Goal: Information Seeking & Learning: Find specific fact

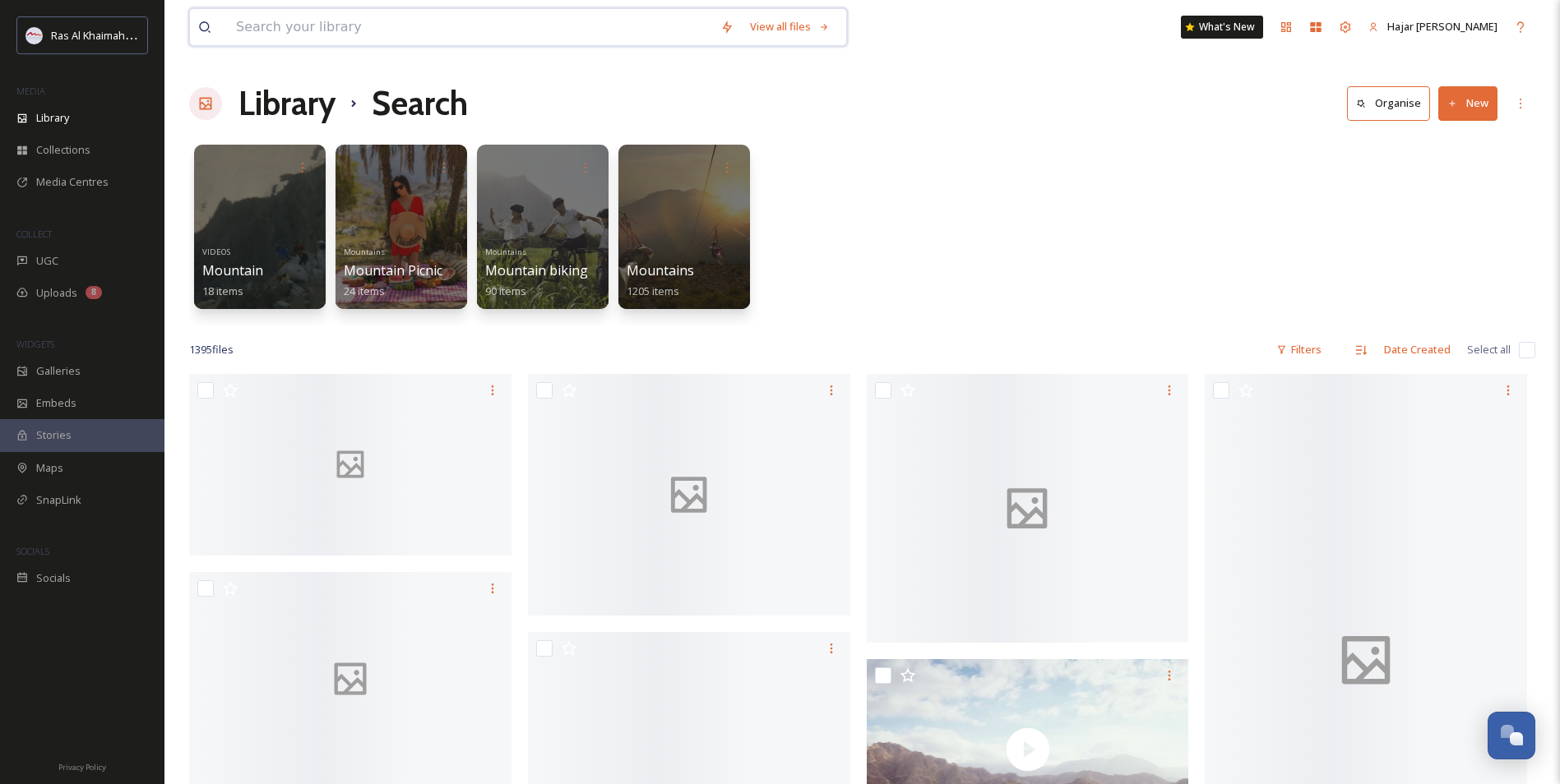
click at [275, 30] on input at bounding box center [469, 27] width 484 height 37
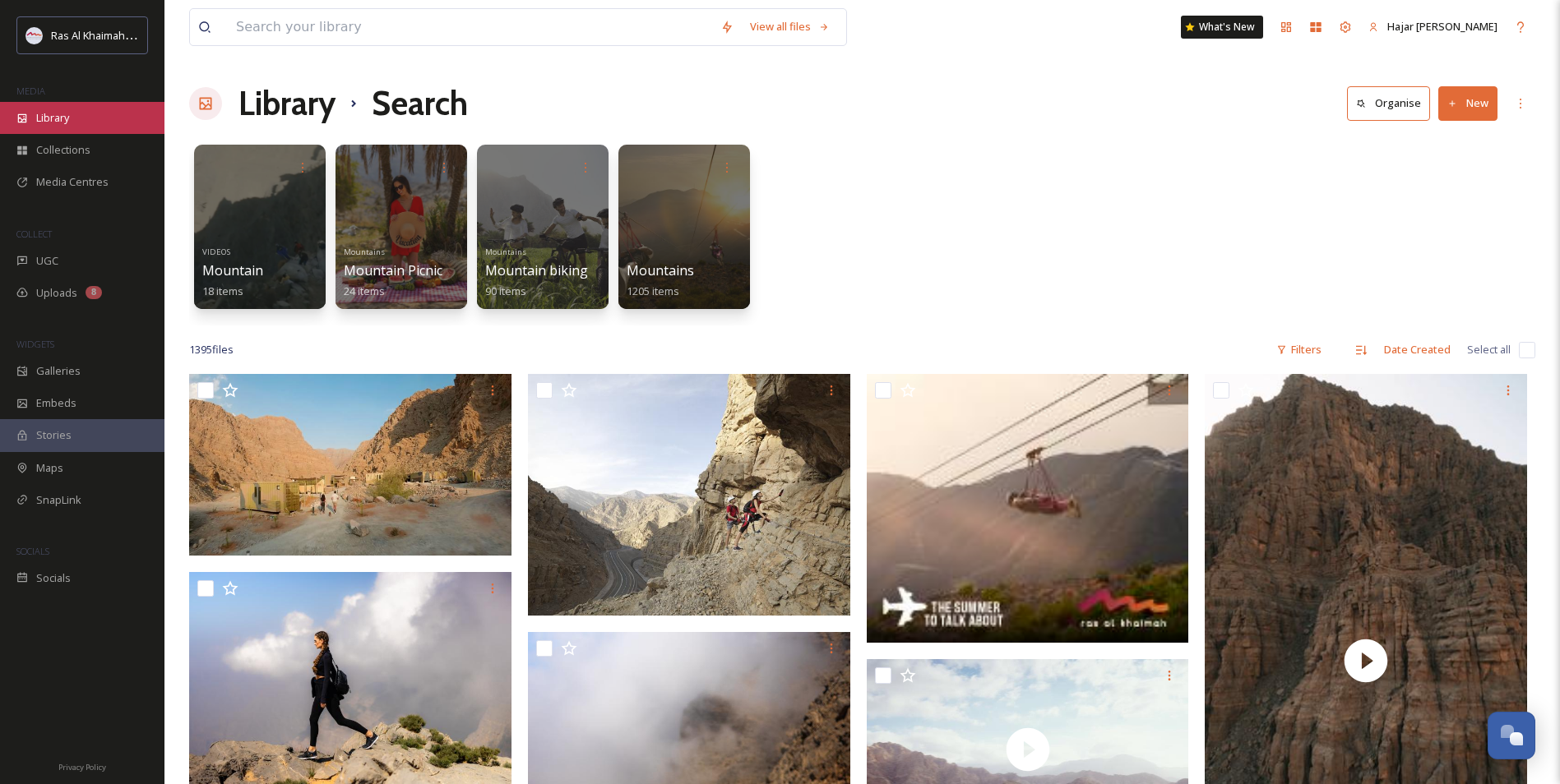
click at [85, 114] on div "Library" at bounding box center [82, 118] width 164 height 32
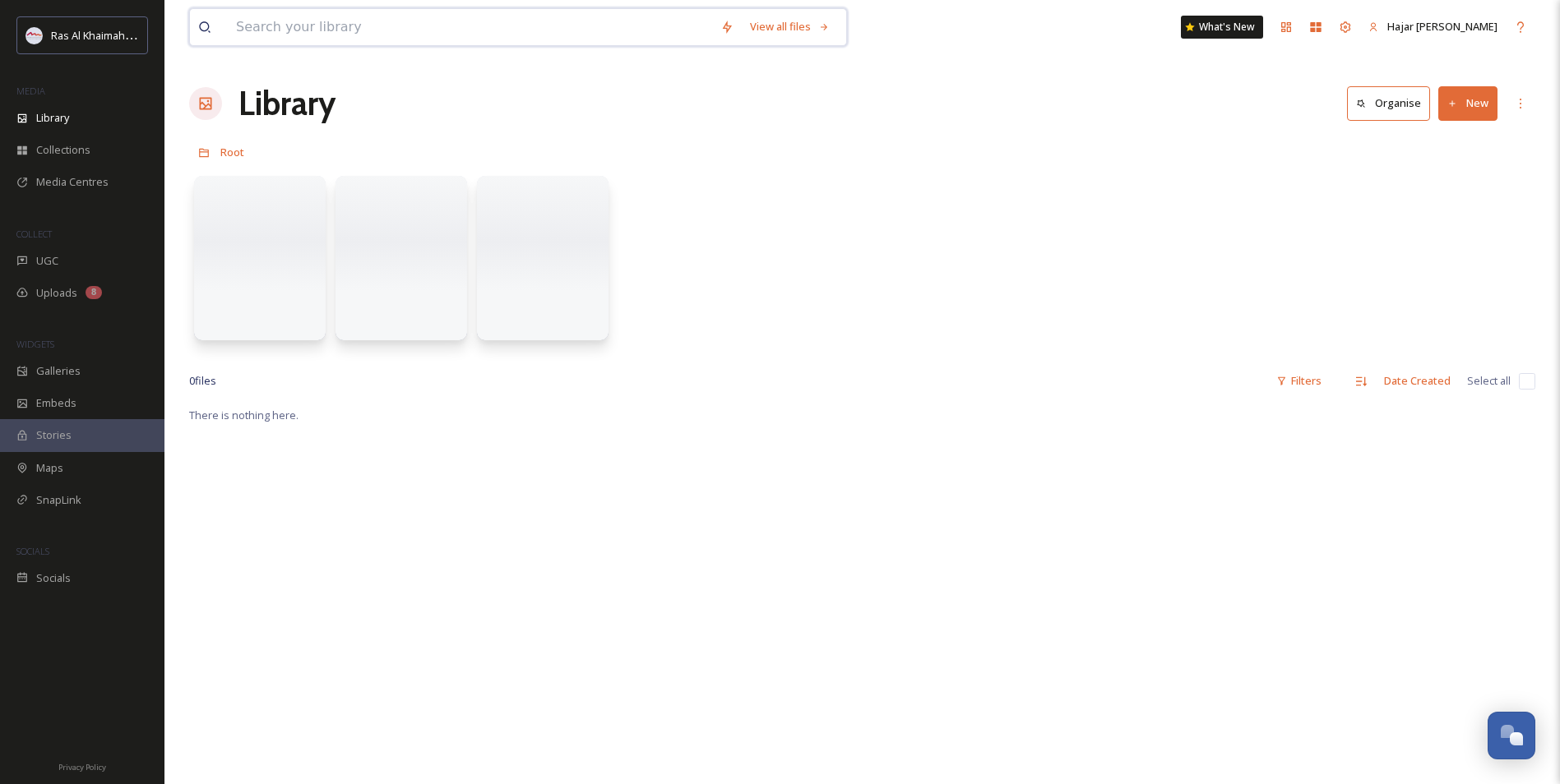
click at [297, 30] on input at bounding box center [469, 27] width 484 height 37
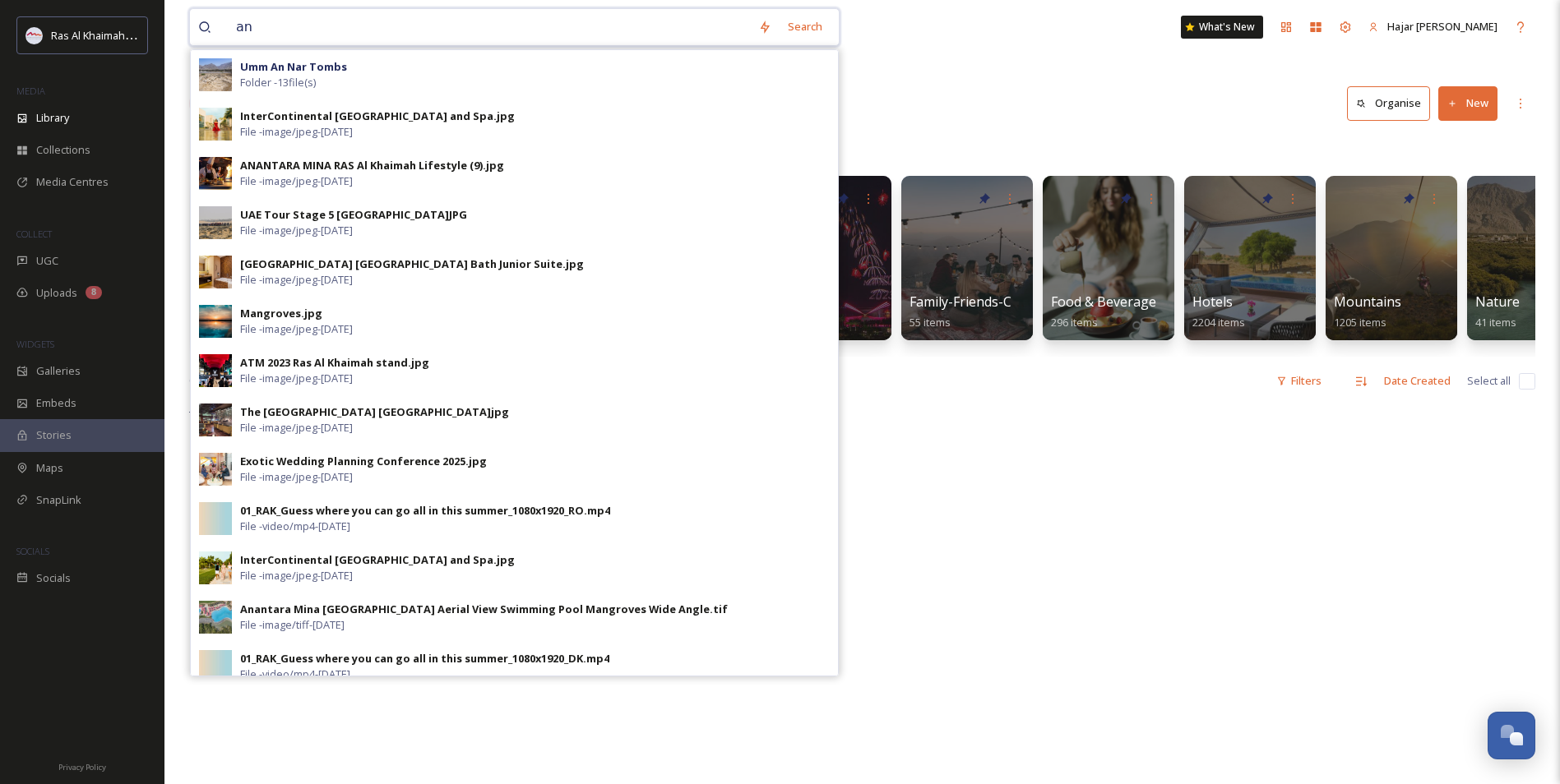
type input "a"
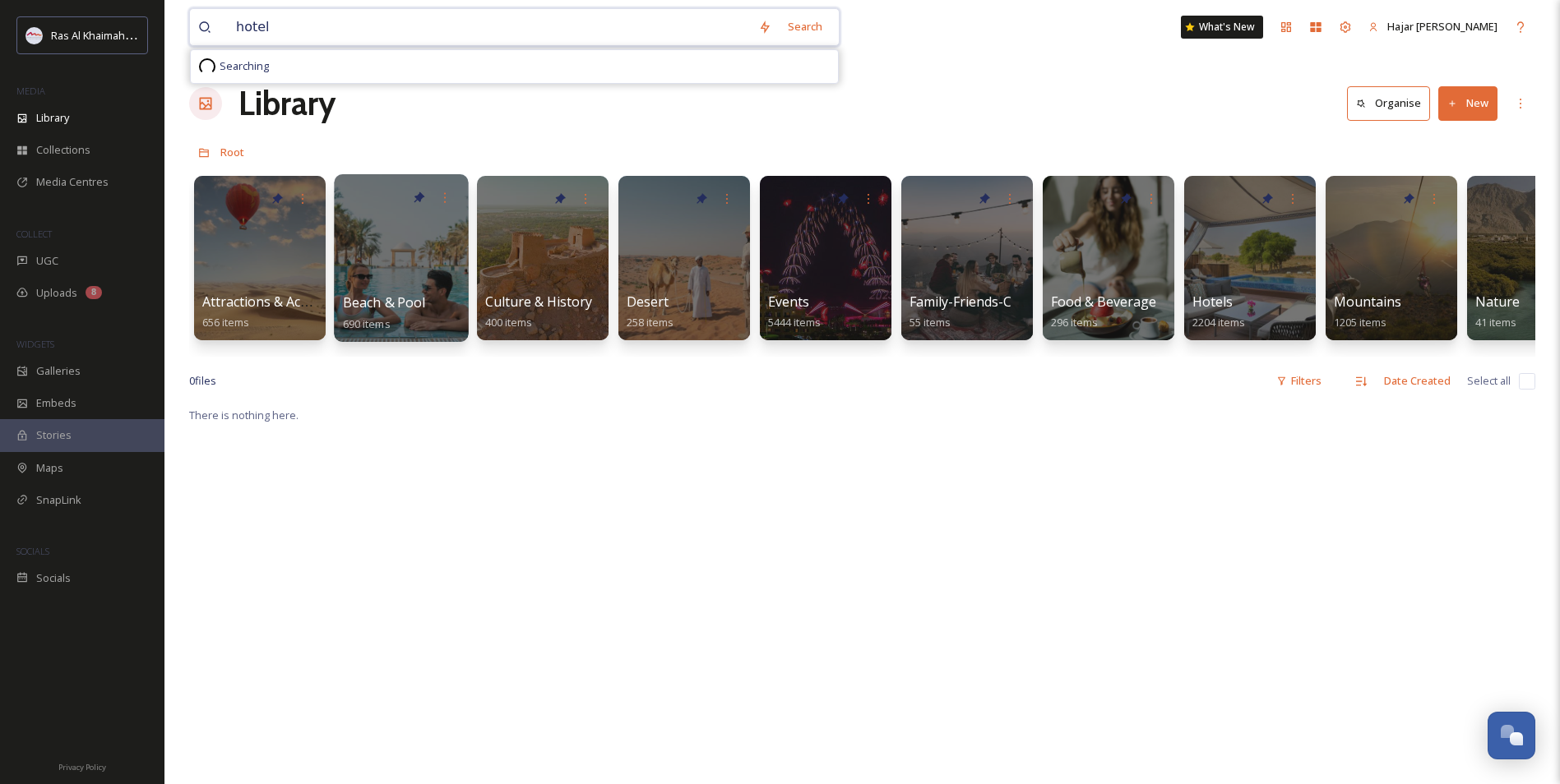
type input "hotels"
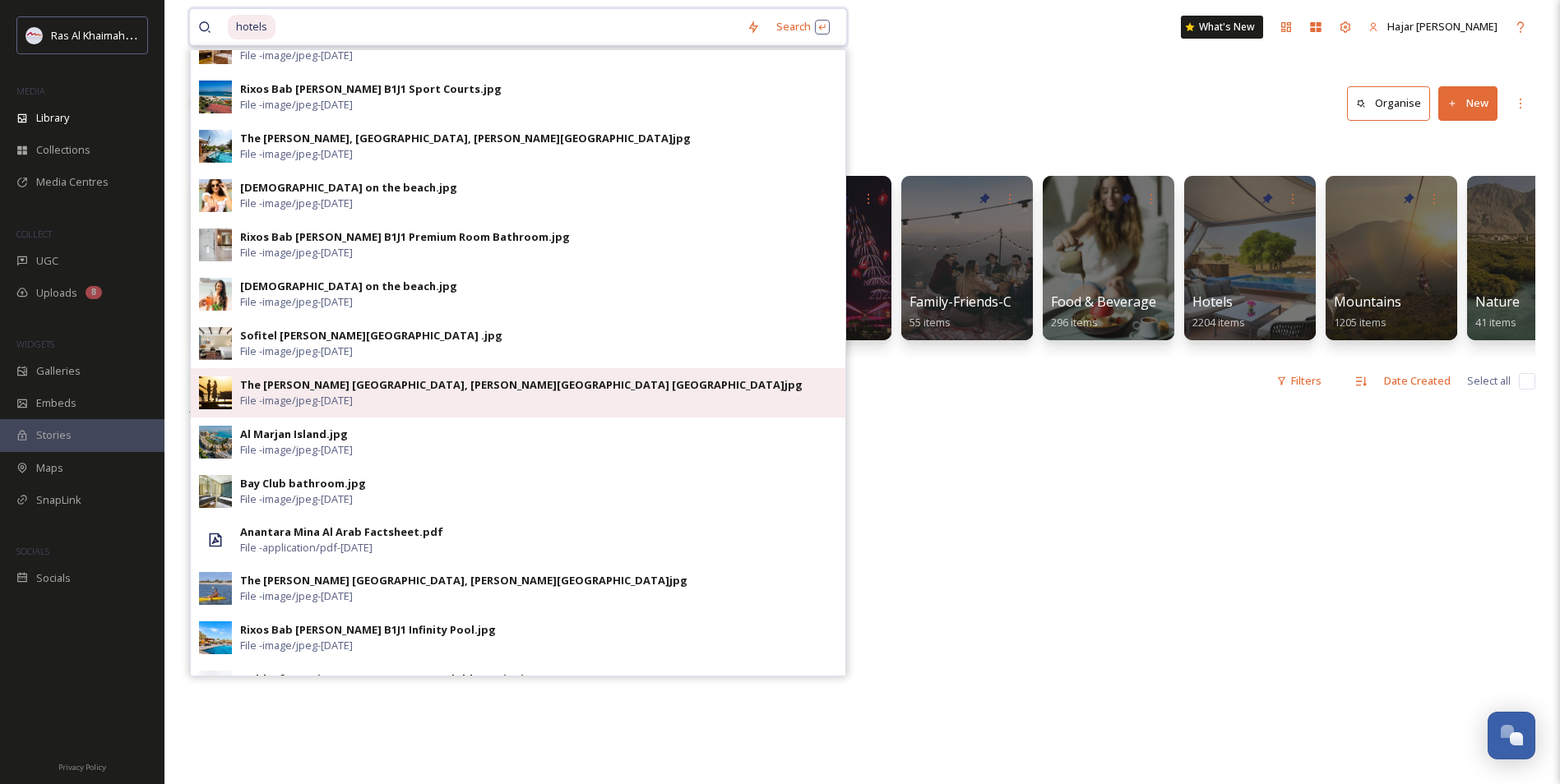
scroll to position [246, 0]
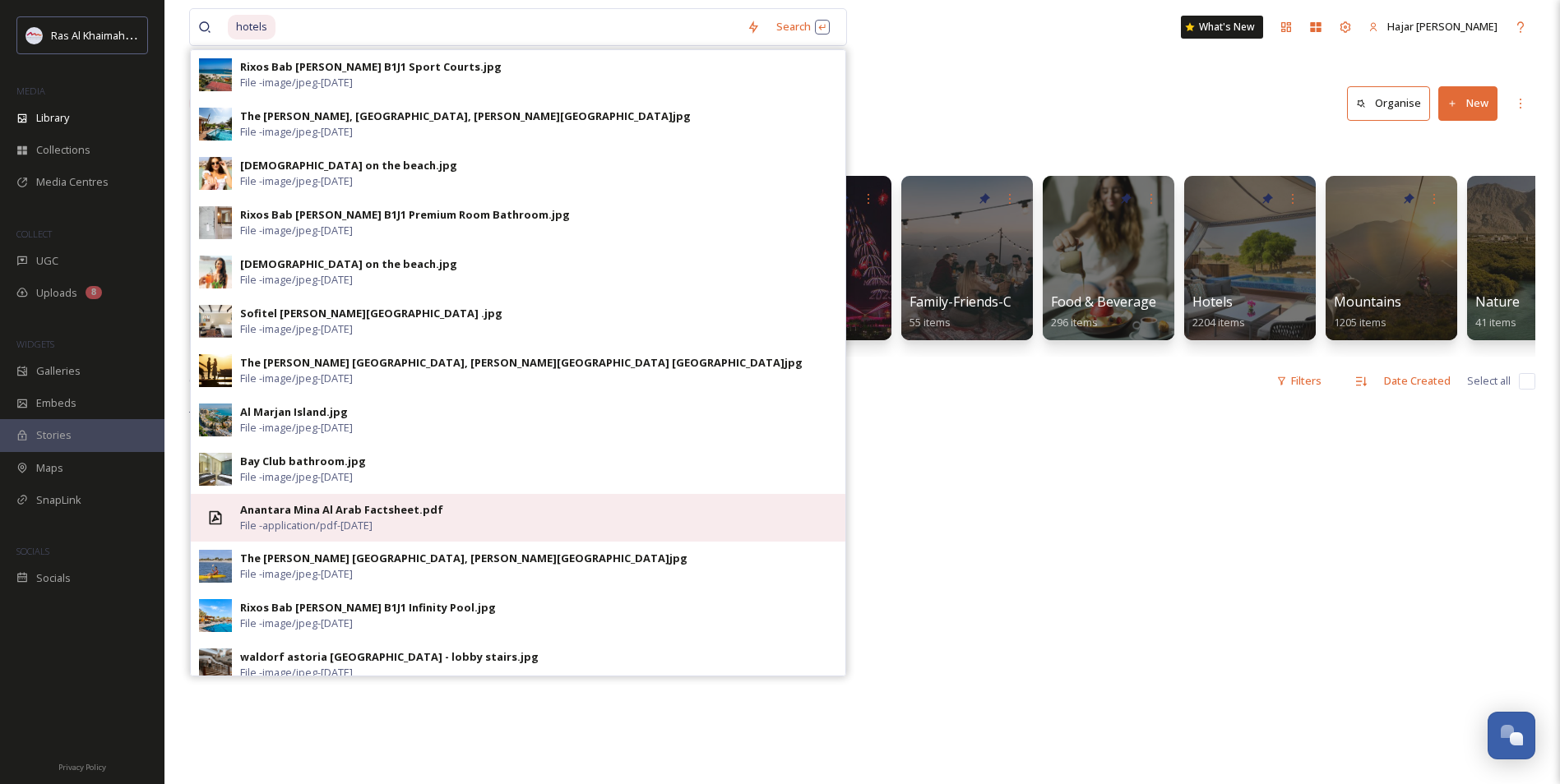
click at [443, 509] on div "Anantara Mina Al Arab Factsheet.pdf File - application/pdf - [DATE]" at bounding box center [538, 518] width 597 height 32
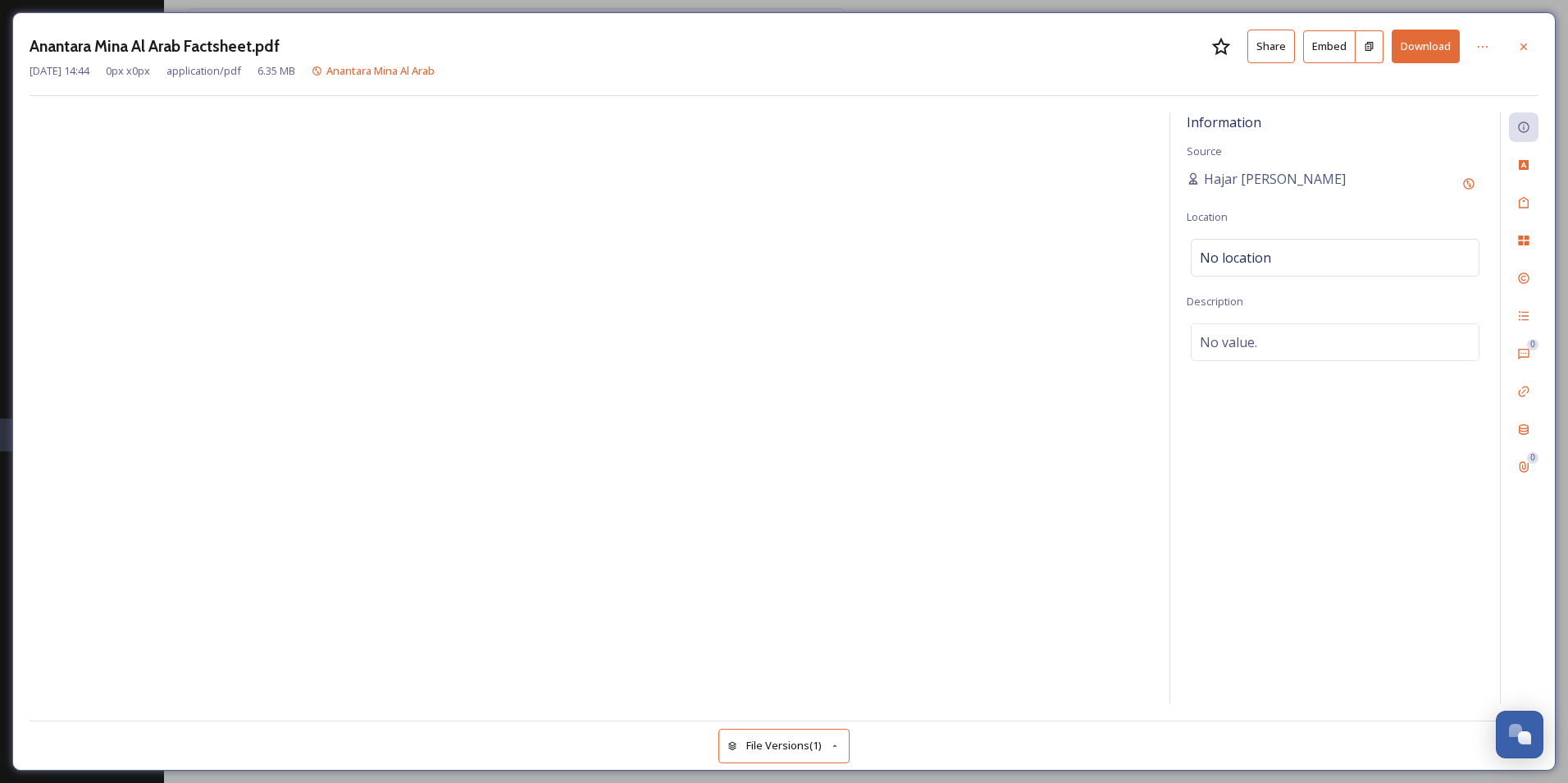
click at [49, 50] on h3 "Anantara Mina Al Arab Factsheet.pdf" at bounding box center [154, 46] width 250 height 24
click at [51, 52] on h3 "Anantara Mina Al Arab Factsheet.pdf" at bounding box center [154, 46] width 250 height 24
copy h3 "Anantara"
click at [1522, 44] on icon at bounding box center [1524, 45] width 7 height 7
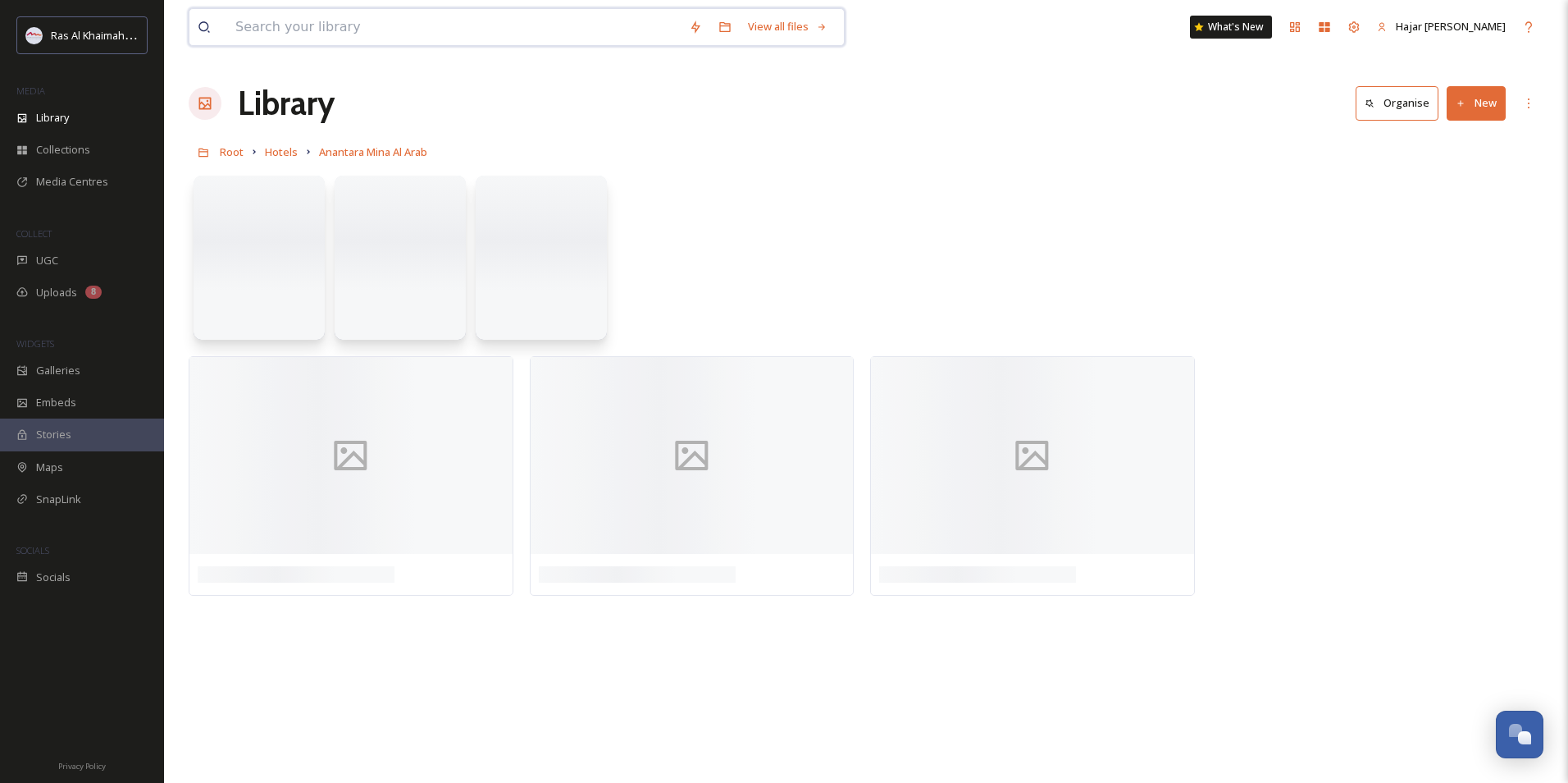
click at [300, 17] on input at bounding box center [454, 27] width 454 height 37
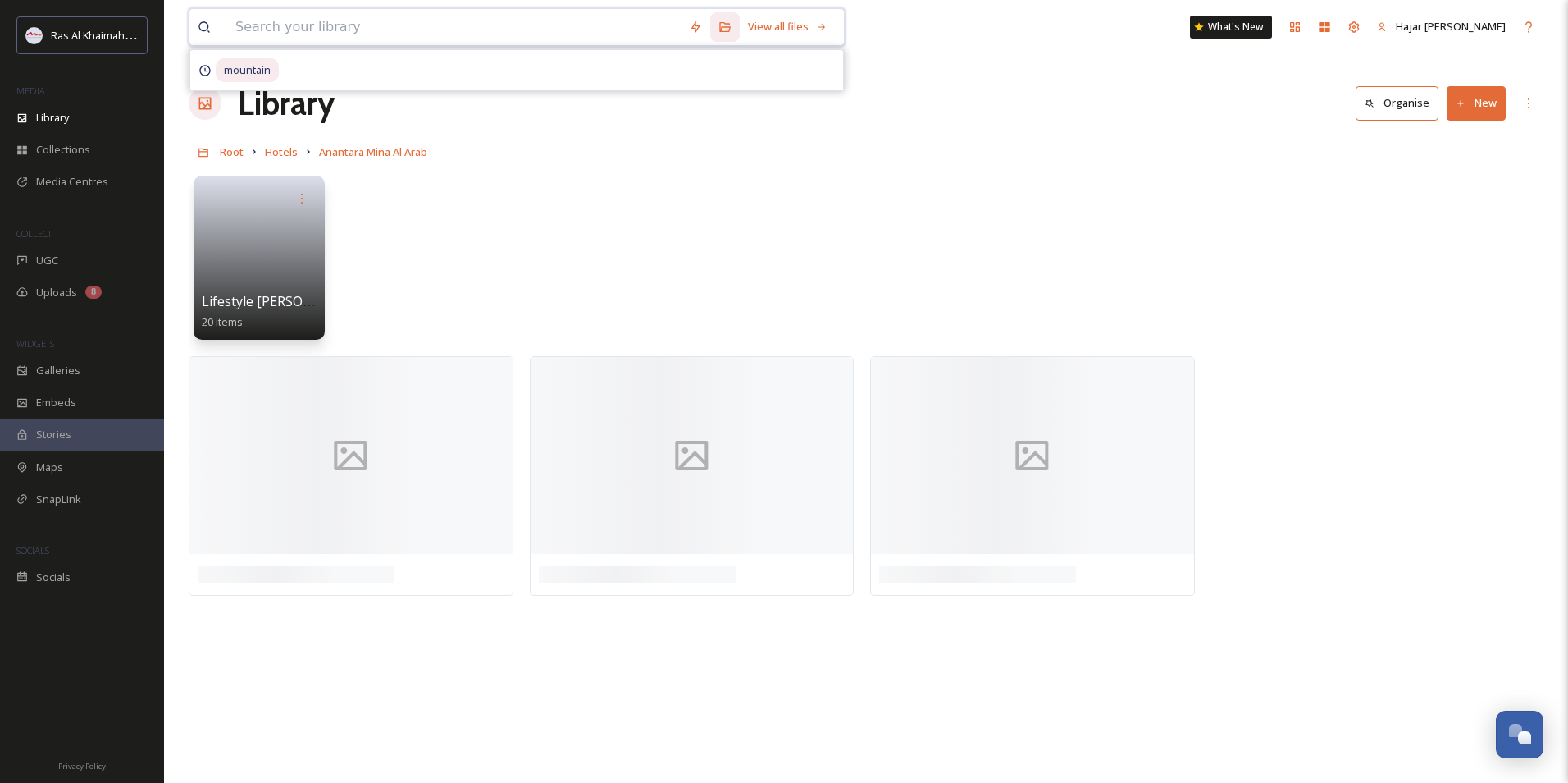
paste input "Anantara"
type input "Anantara"
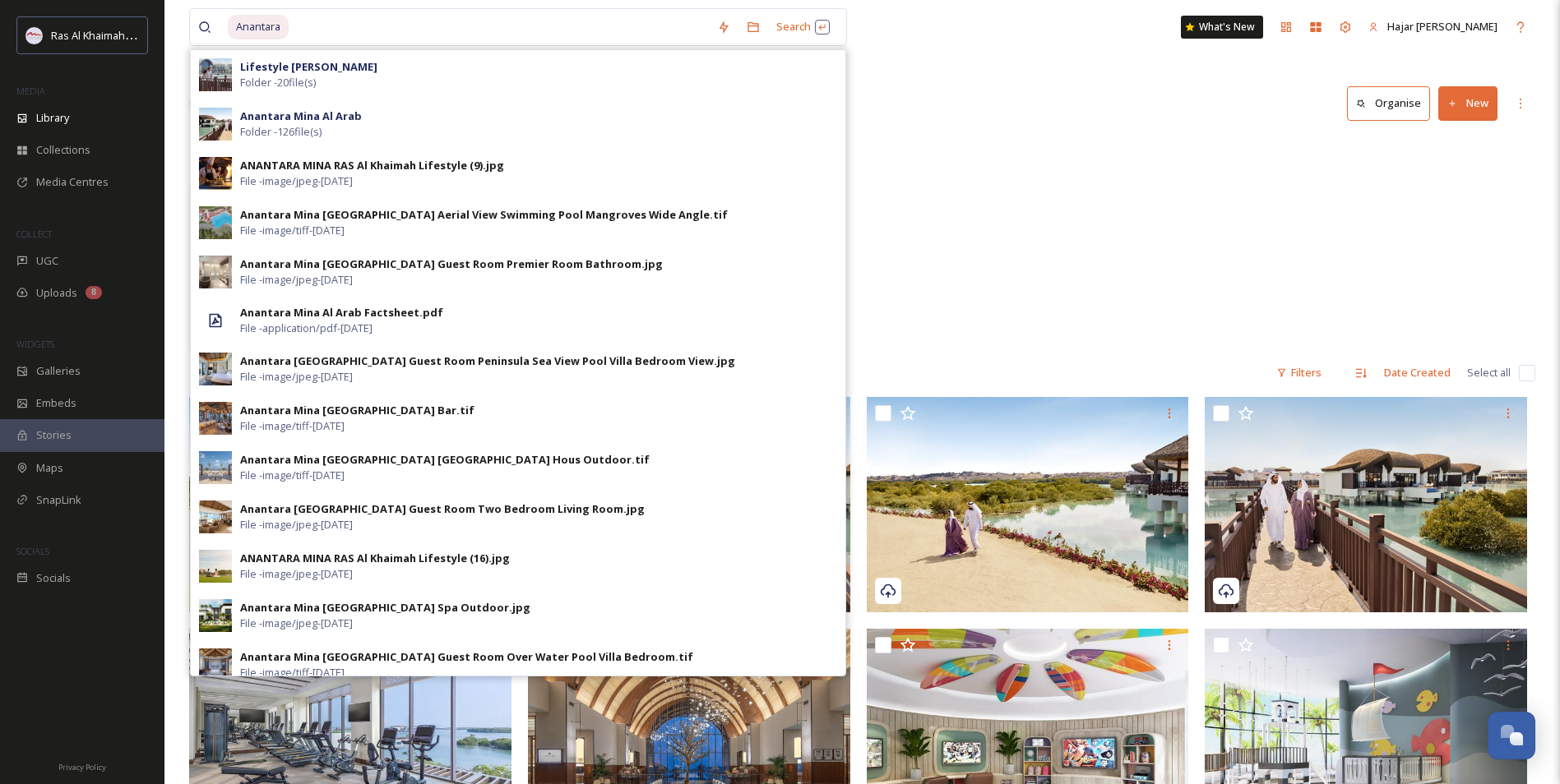
click at [1118, 167] on div "Root Hotels Anantara Mina Al Arab" at bounding box center [862, 152] width 1346 height 32
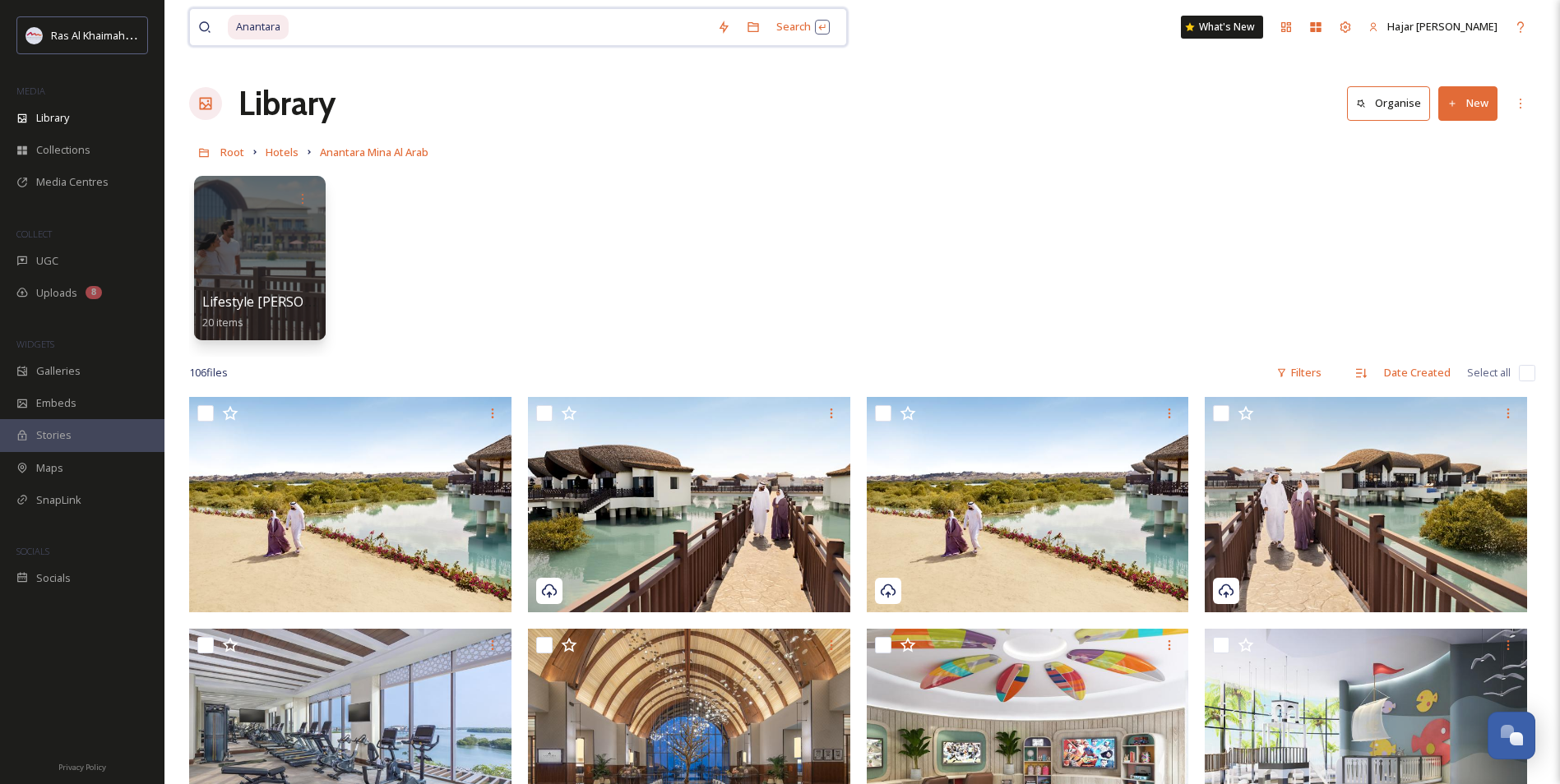
click at [300, 24] on input at bounding box center [499, 27] width 419 height 37
type input "A"
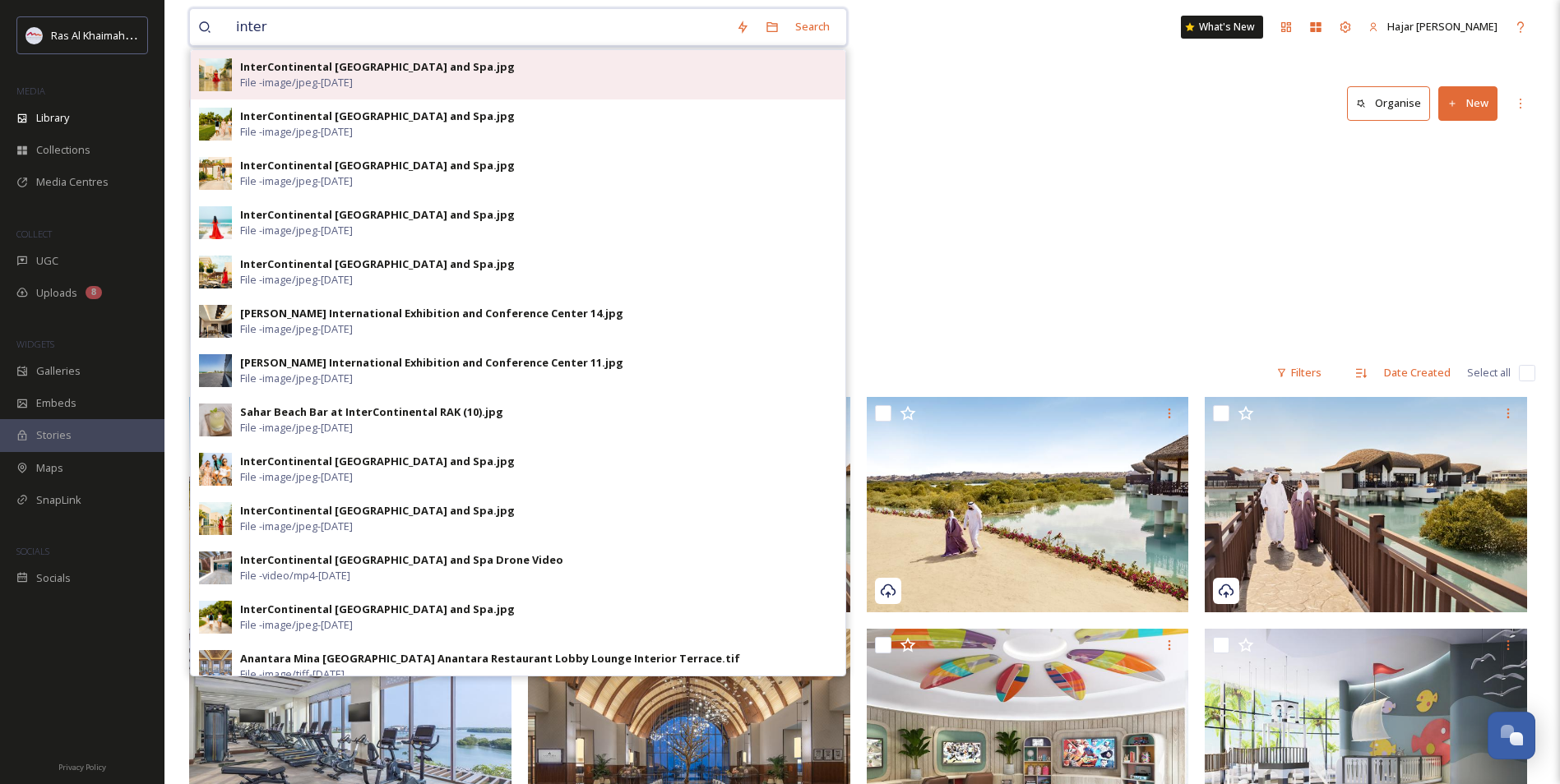
type input "inter"
click at [336, 65] on div "InterContinental [GEOGRAPHIC_DATA] and Spa.jpg" at bounding box center [376, 67] width 274 height 16
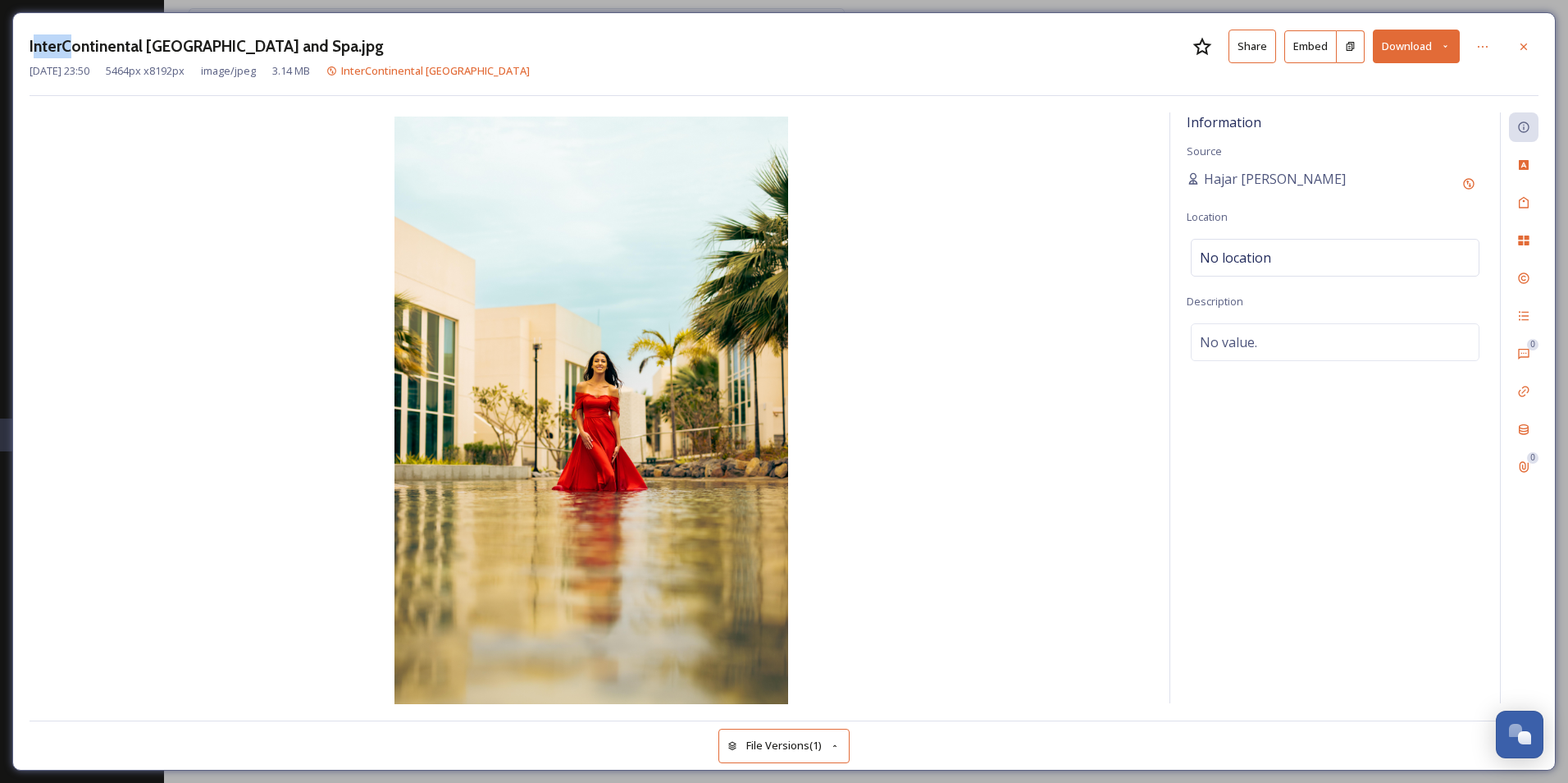
drag, startPoint x: 32, startPoint y: 45, endPoint x: 73, endPoint y: 41, distance: 41.2
click at [73, 41] on h3 "InterContinental [GEOGRAPHIC_DATA] and Spa.jpg" at bounding box center [206, 46] width 355 height 24
click at [1526, 47] on icon at bounding box center [1524, 45] width 7 height 7
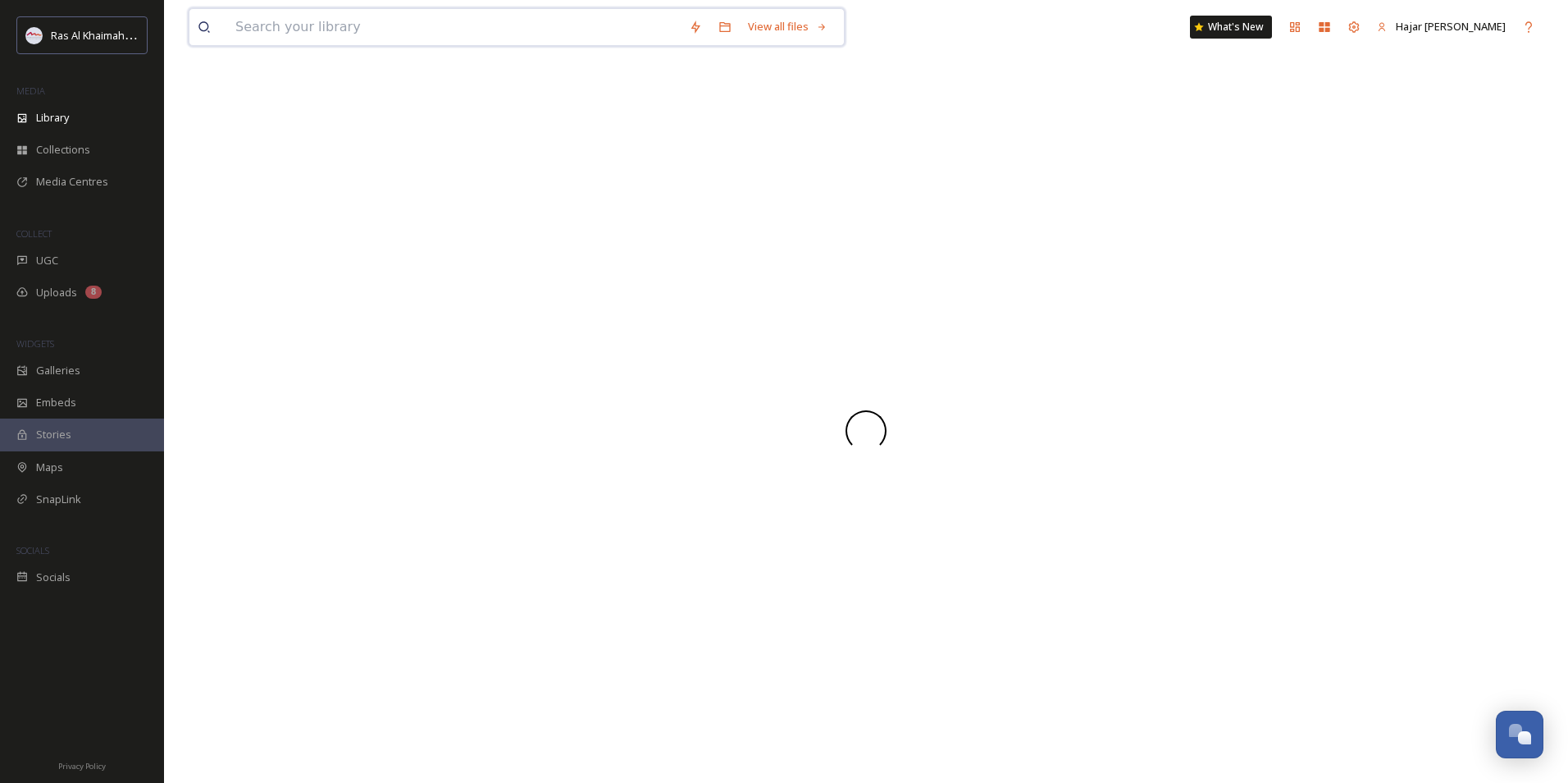
click at [388, 17] on input at bounding box center [454, 27] width 454 height 37
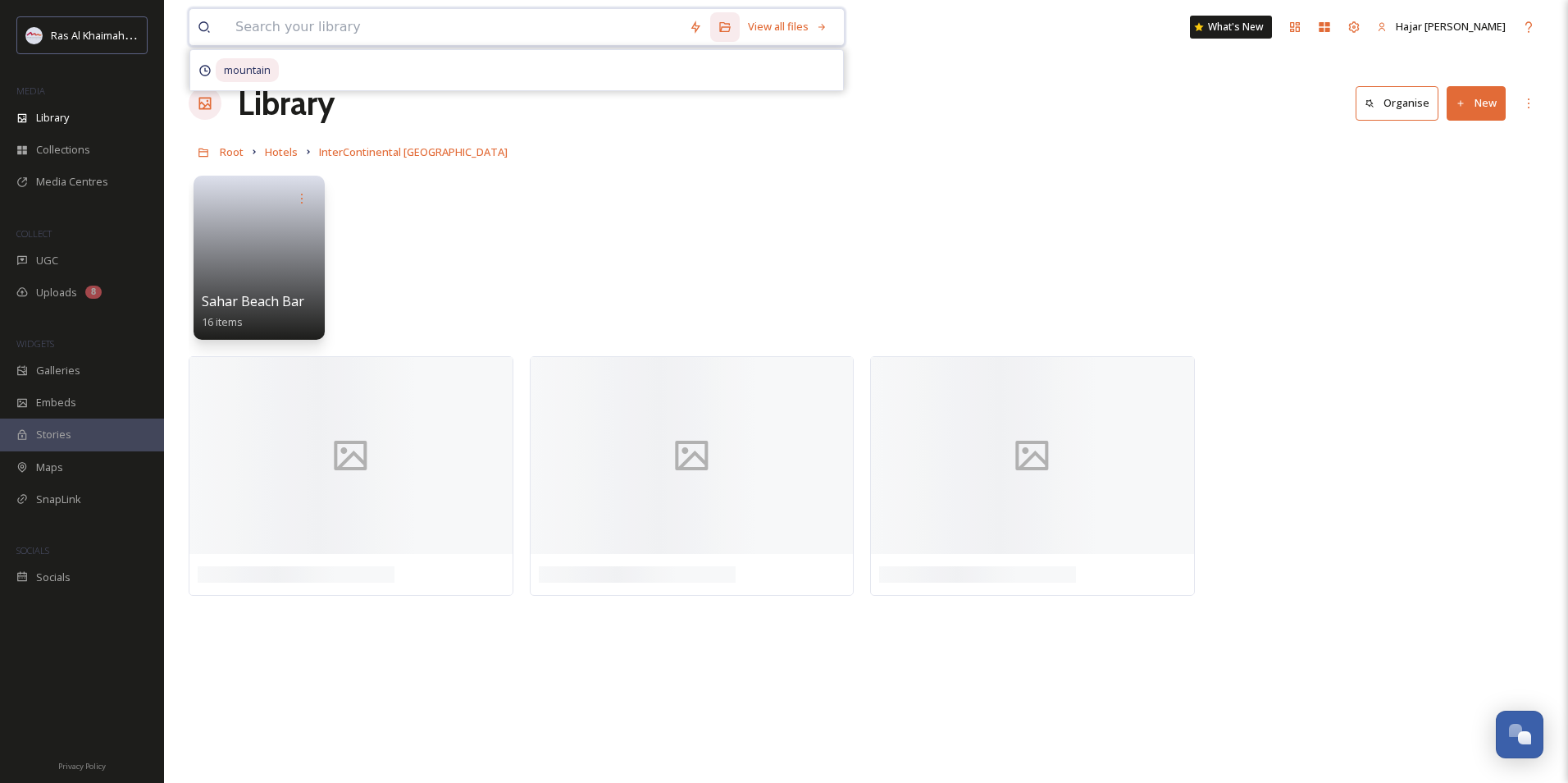
paste input "InterContinental"
type input "InterContinental"
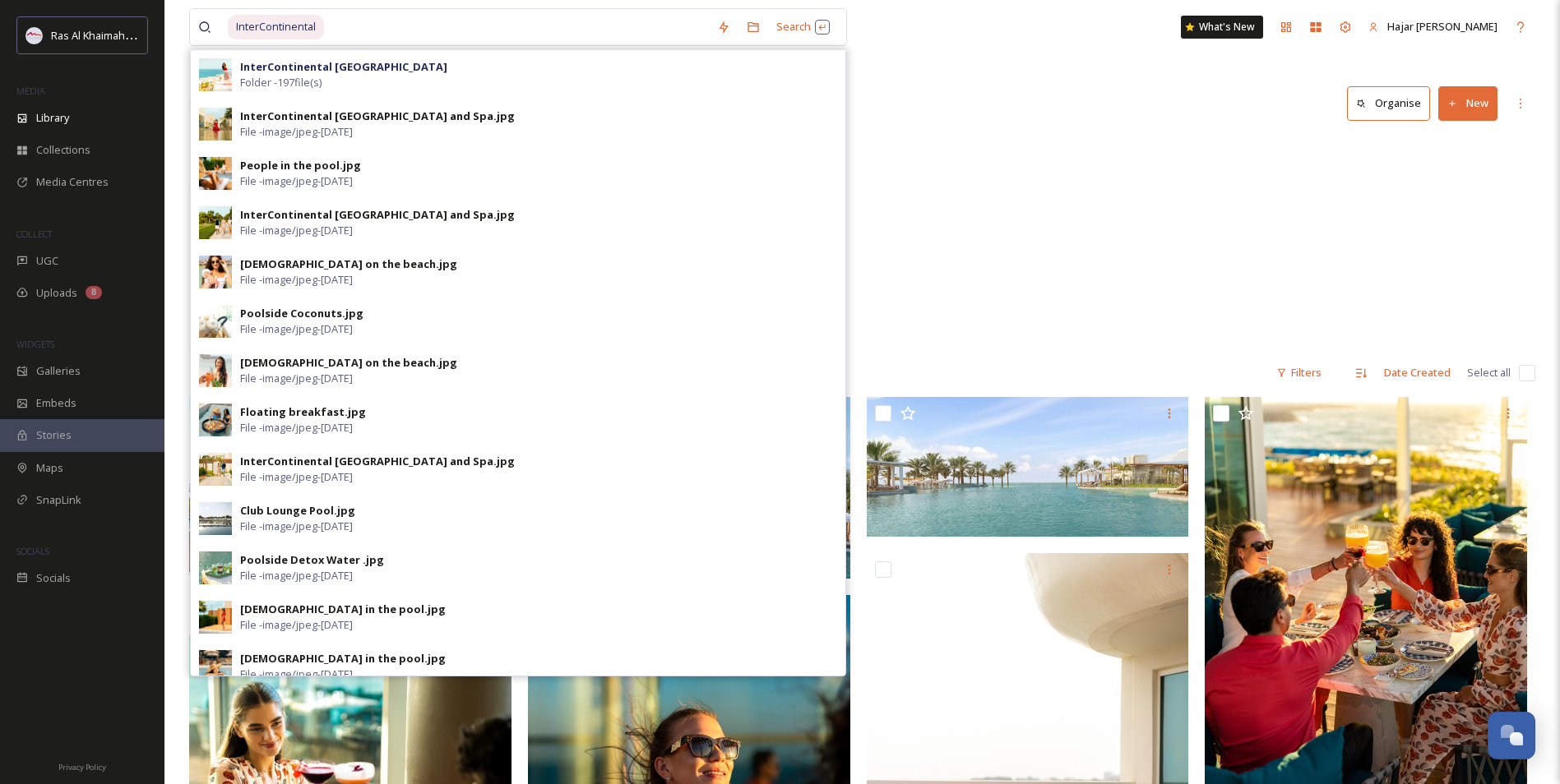
click at [1078, 217] on div "Sahar Beach Bar 16 items" at bounding box center [862, 261] width 1346 height 189
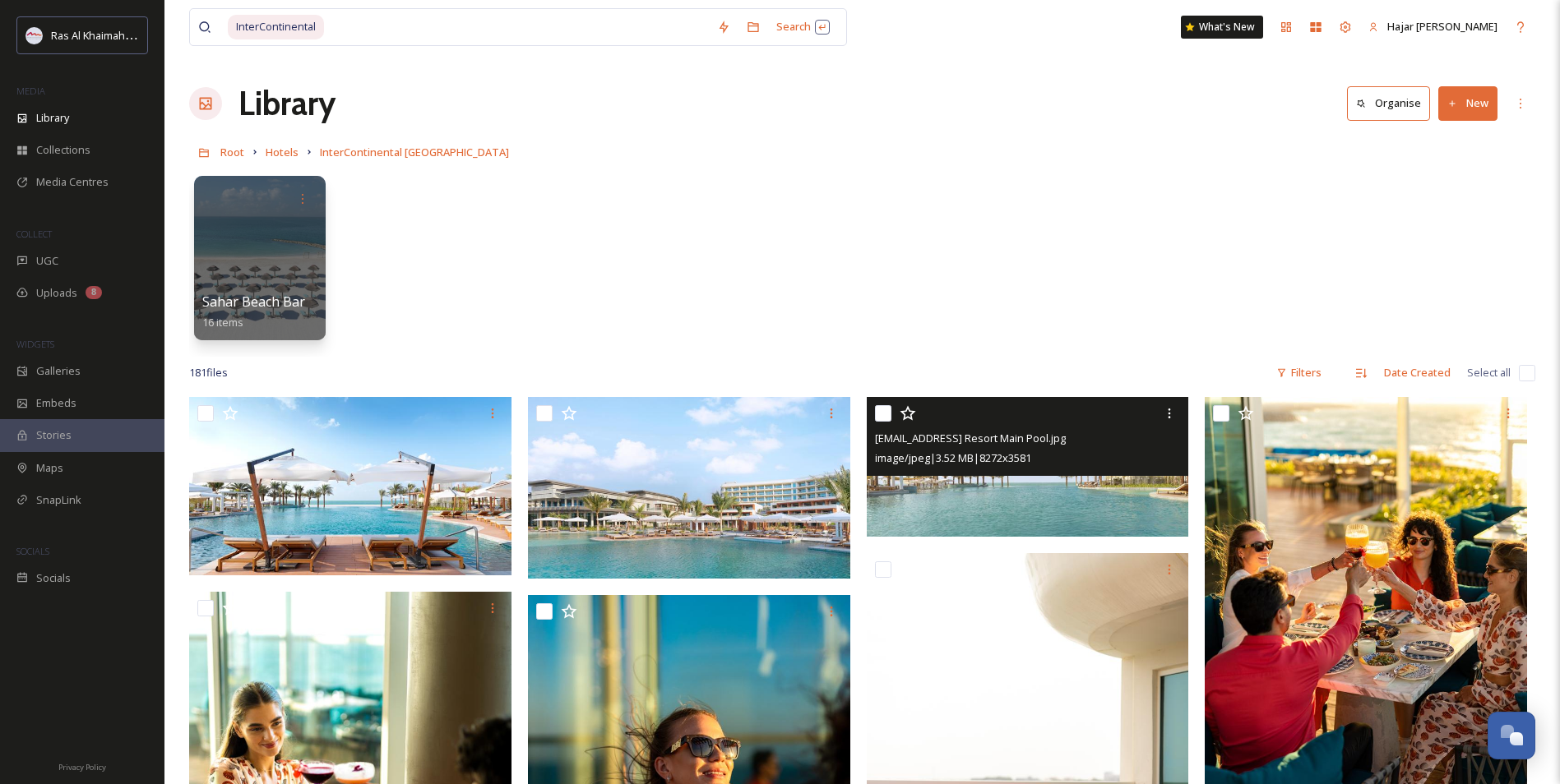
click at [1037, 514] on img at bounding box center [1027, 466] width 322 height 140
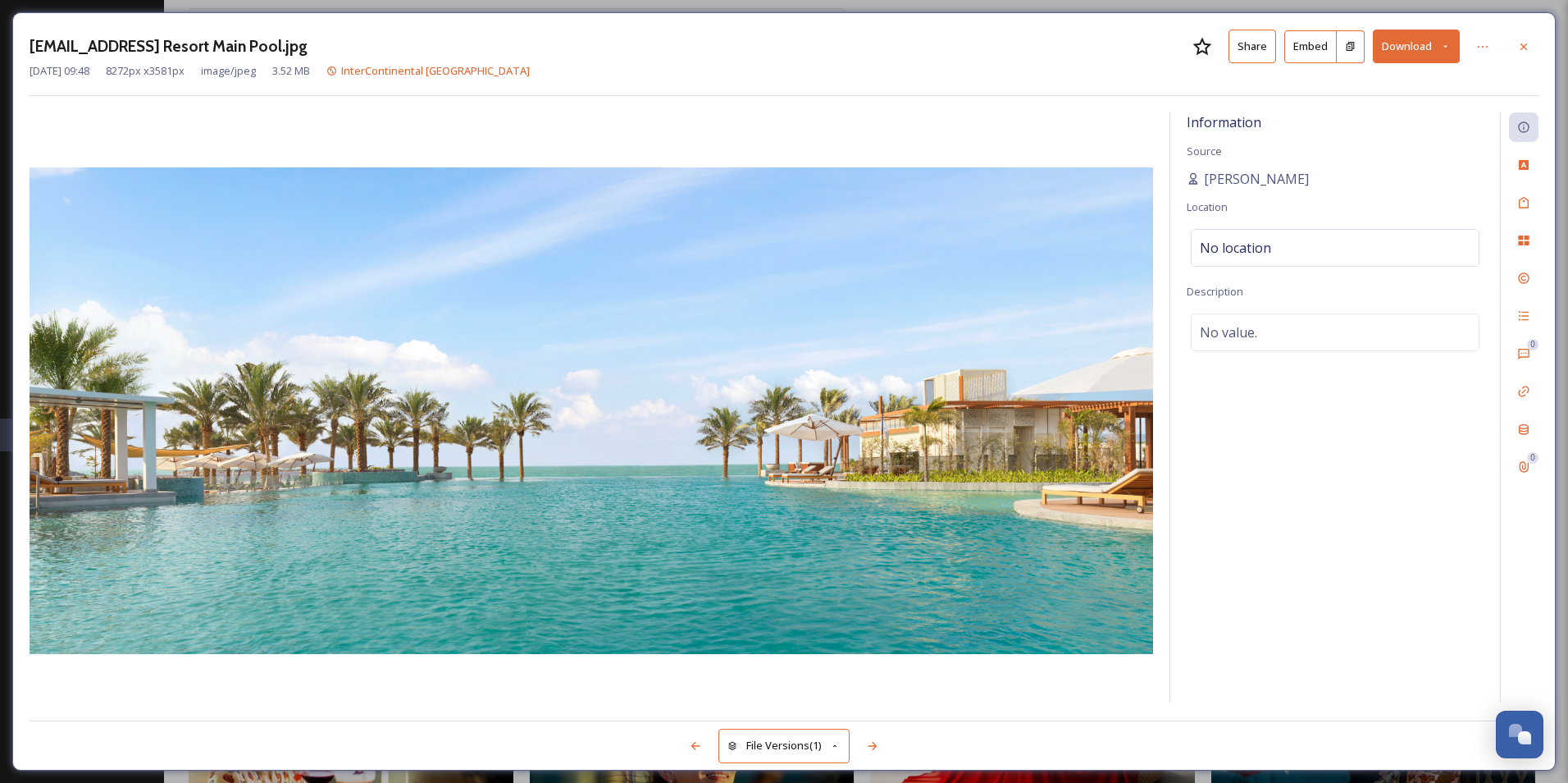
click at [1250, 50] on button "Share" at bounding box center [1252, 46] width 47 height 34
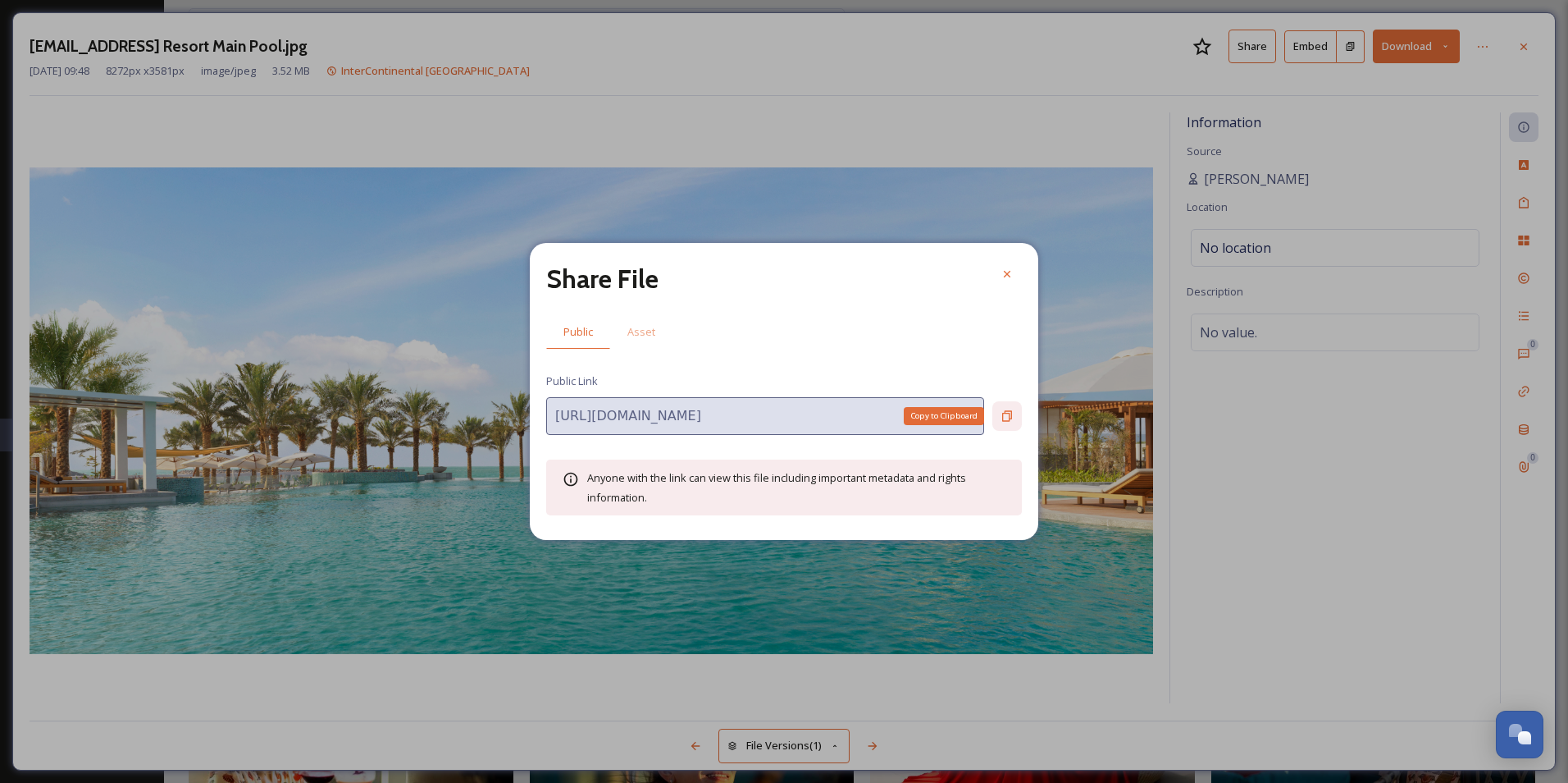
click at [1003, 416] on icon at bounding box center [1007, 416] width 10 height 11
click at [1004, 278] on icon at bounding box center [1007, 274] width 13 height 13
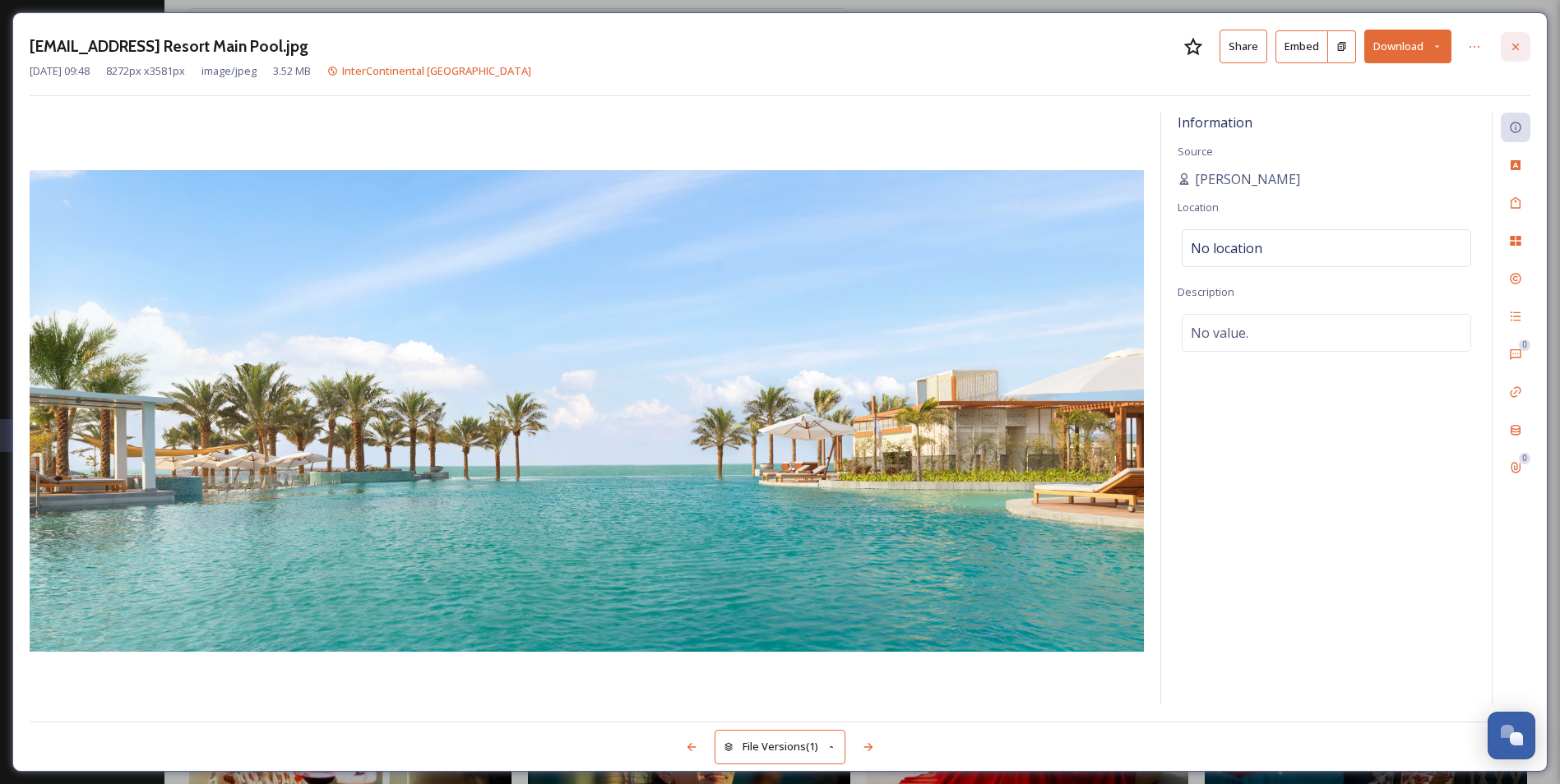
click at [1517, 48] on icon at bounding box center [1514, 47] width 13 height 13
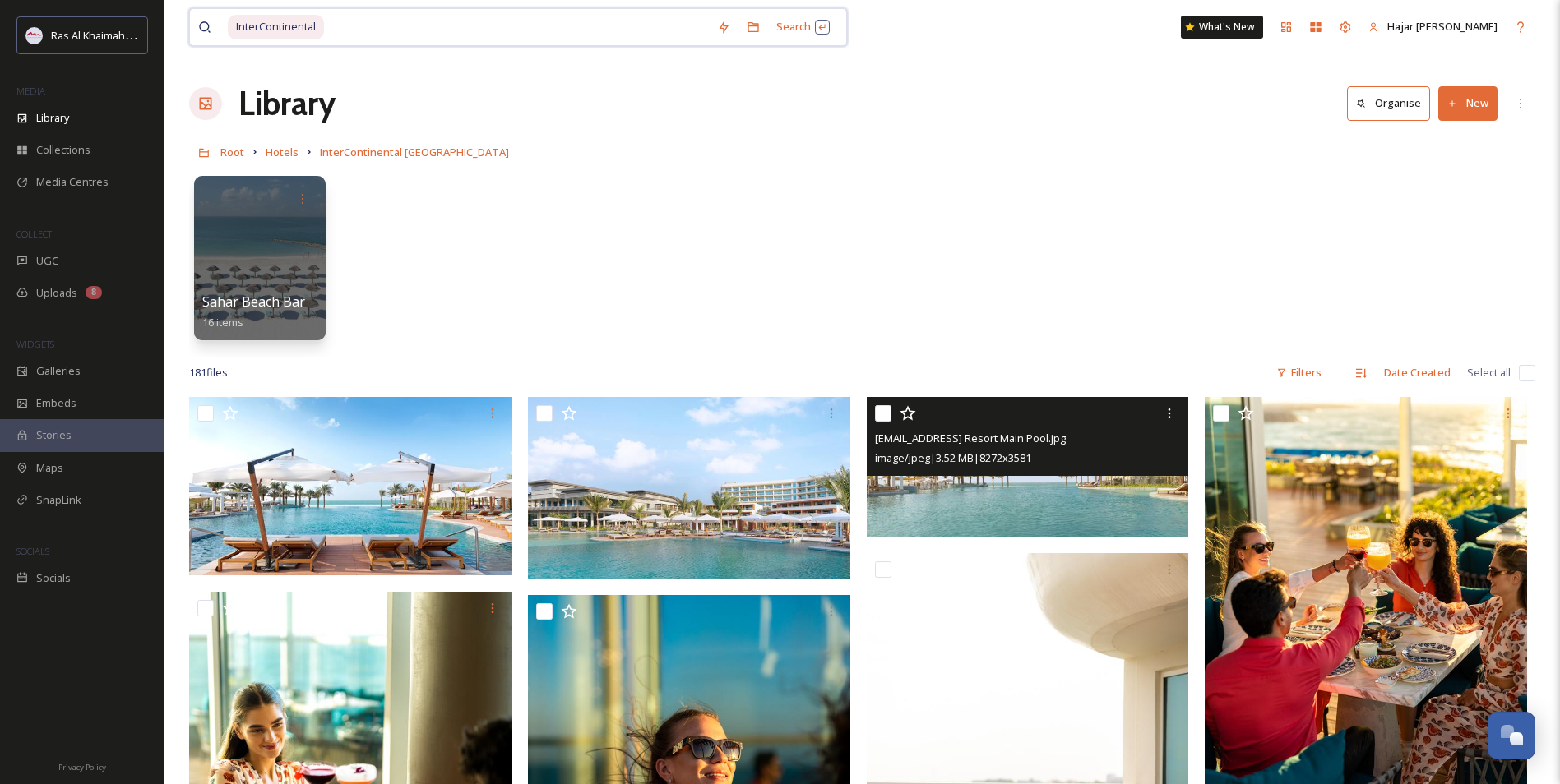
click at [265, 30] on span "InterContinental" at bounding box center [275, 27] width 96 height 24
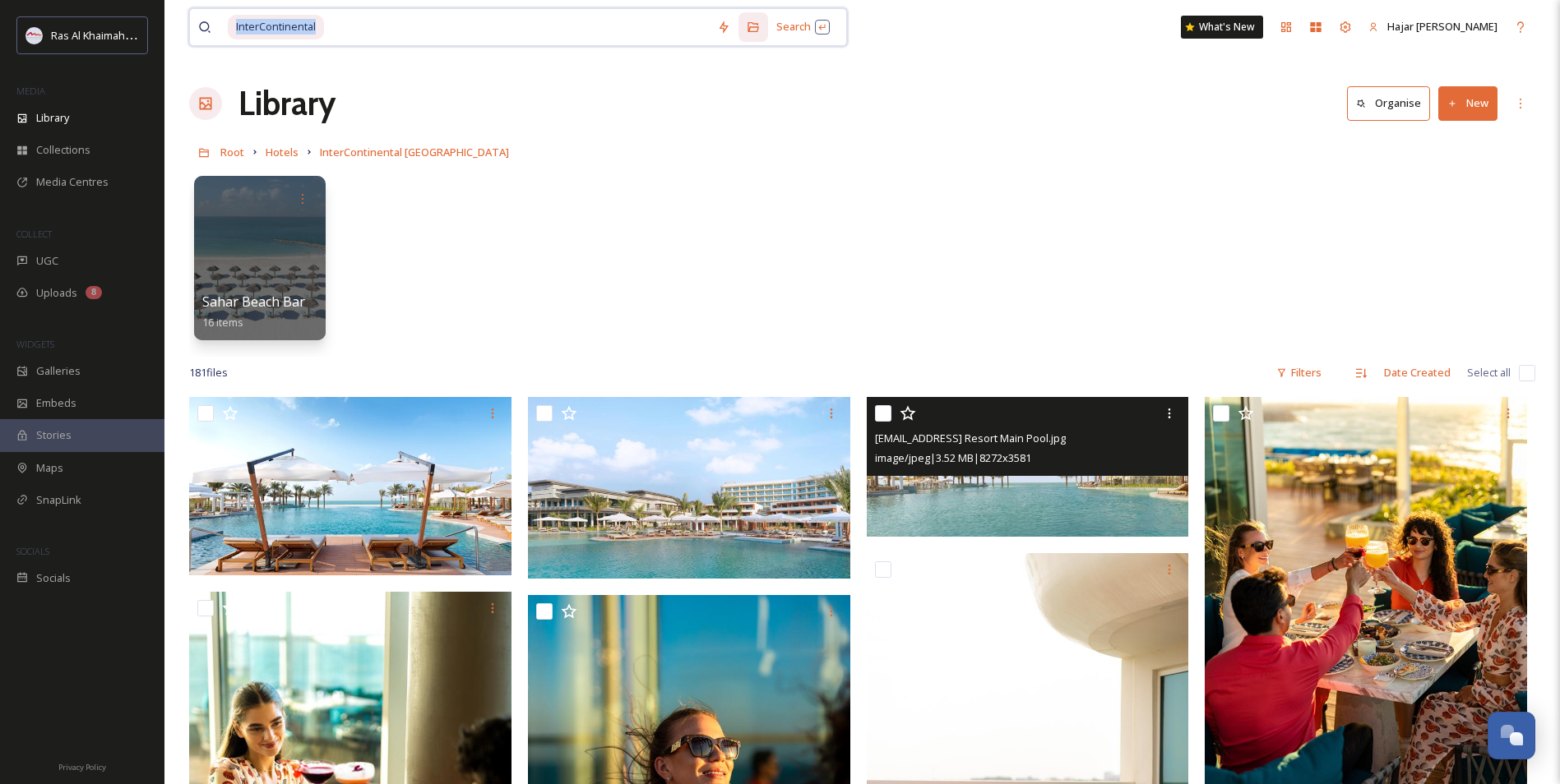
copy span "InterContinental"
